Goal: Information Seeking & Learning: Understand process/instructions

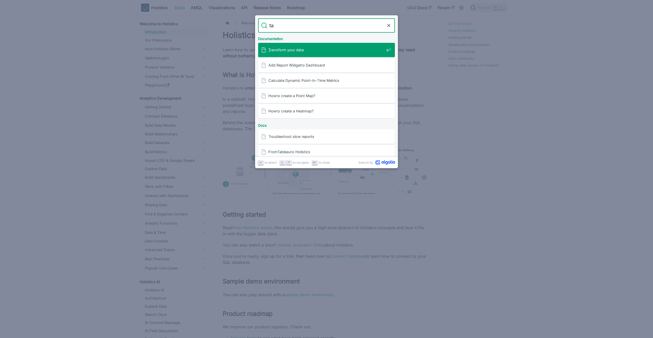
type input "tag"
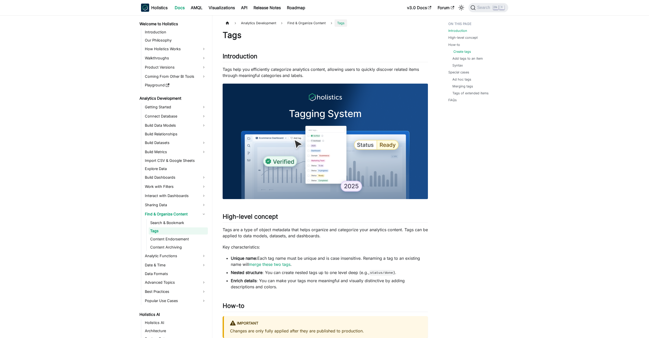
click at [464, 52] on link "Create tags" at bounding box center [462, 51] width 18 height 5
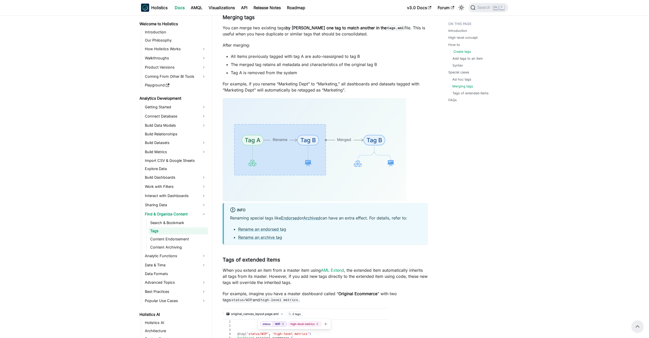
click at [462, 52] on link "Create tags" at bounding box center [462, 51] width 18 height 5
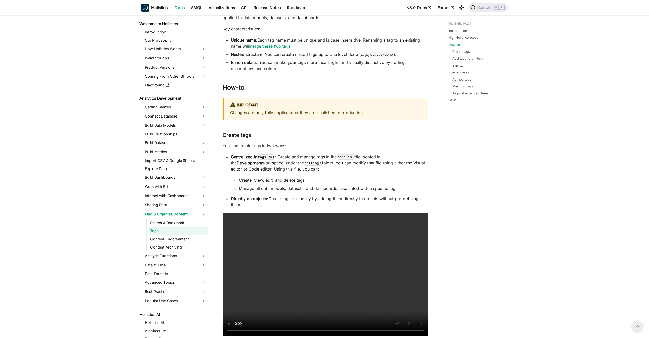
scroll to position [180, 0]
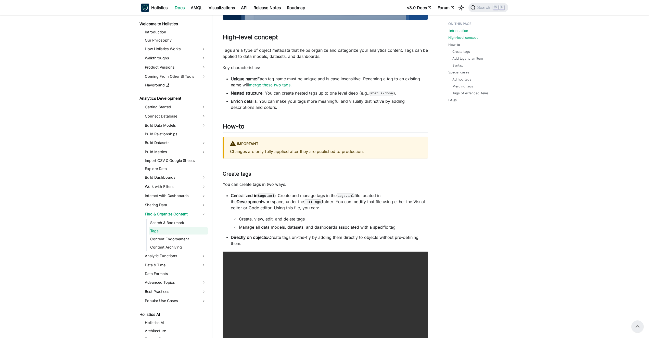
click at [455, 31] on link "Introduction" at bounding box center [458, 30] width 19 height 5
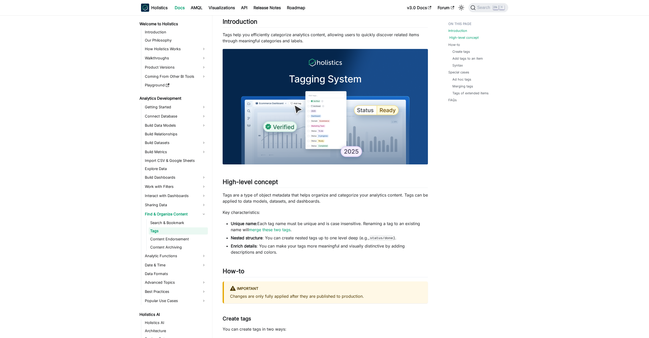
click at [458, 37] on link "High-level concept" at bounding box center [463, 37] width 29 height 5
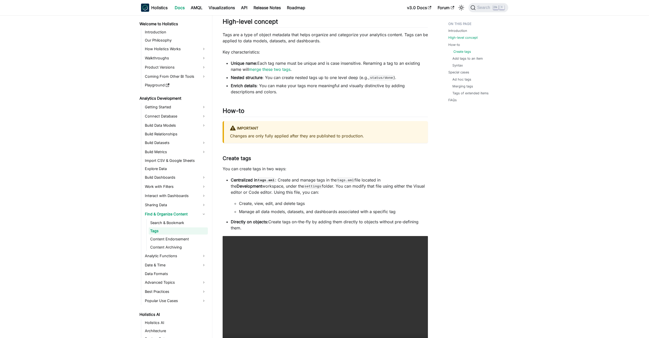
click at [465, 51] on link "Create tags" at bounding box center [462, 51] width 18 height 5
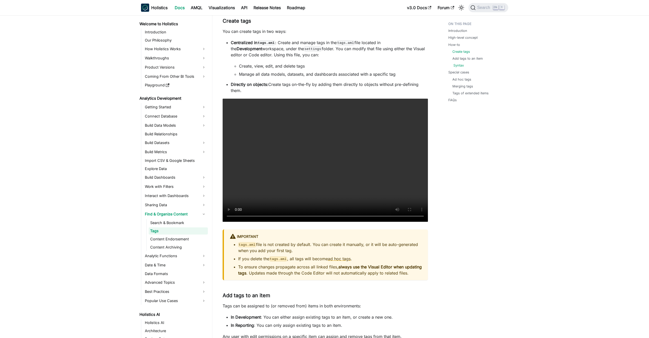
click at [454, 64] on link "Syntax" at bounding box center [458, 65] width 10 height 5
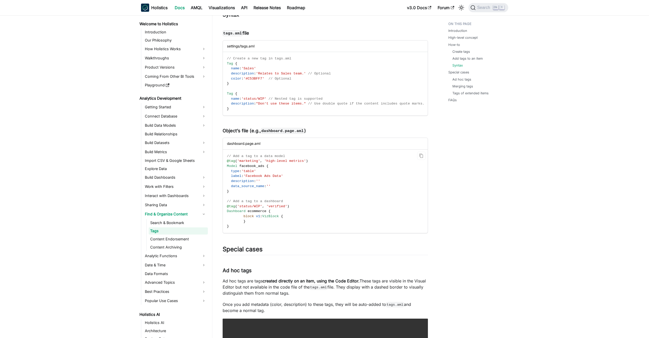
click at [234, 227] on code "// Add a tag to a data model @tag ( 'marketing' , 'high-level metrics' ) Model …" at bounding box center [325, 192] width 204 height 84
click at [240, 223] on span at bounding box center [235, 222] width 17 height 4
click at [236, 232] on code "// Add a tag to a data model @tag ( 'marketing' , 'high-level metrics' ) Model …" at bounding box center [325, 192] width 204 height 84
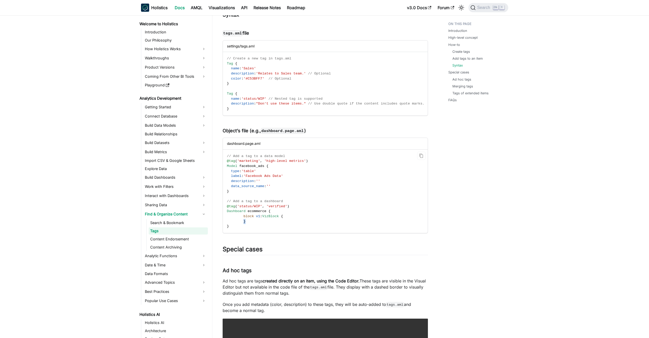
click at [242, 223] on span at bounding box center [235, 222] width 17 height 4
click at [261, 213] on span "ecommerce" at bounding box center [257, 211] width 19 height 4
click at [434, 161] on div "Analytics Development Find & Organize Content Tags On this page Tags Introducti…" at bounding box center [325, 117] width 226 height 1918
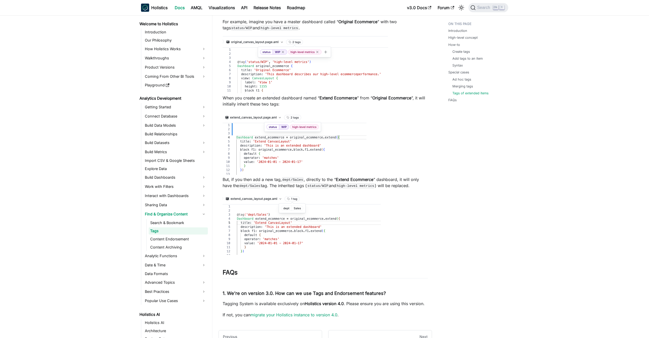
scroll to position [1638, 0]
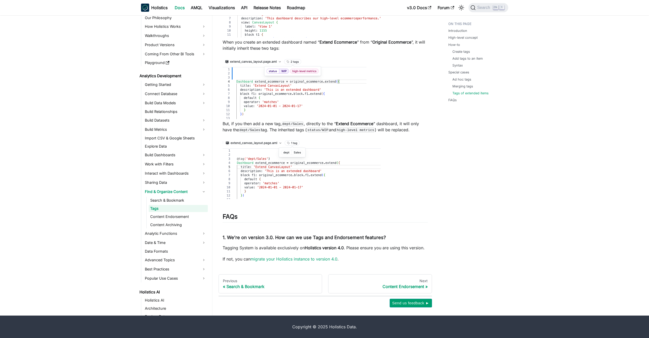
click at [172, 206] on link "Tags" at bounding box center [178, 208] width 59 height 7
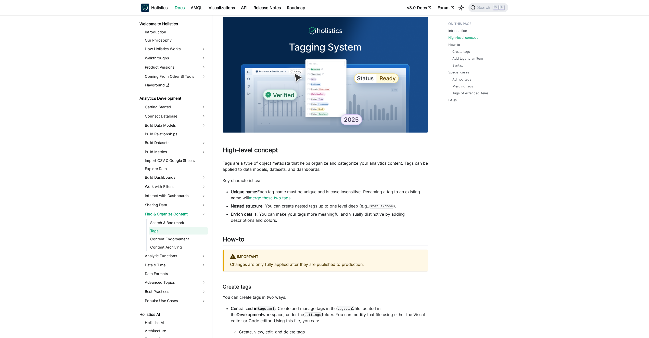
scroll to position [122, 0]
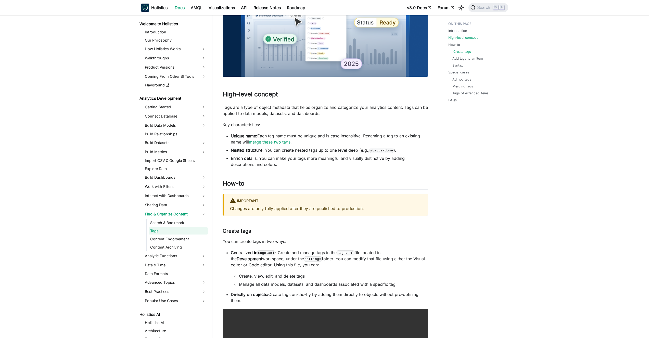
click at [460, 52] on link "Create tags" at bounding box center [462, 51] width 18 height 5
